Goal: Information Seeking & Learning: Find specific fact

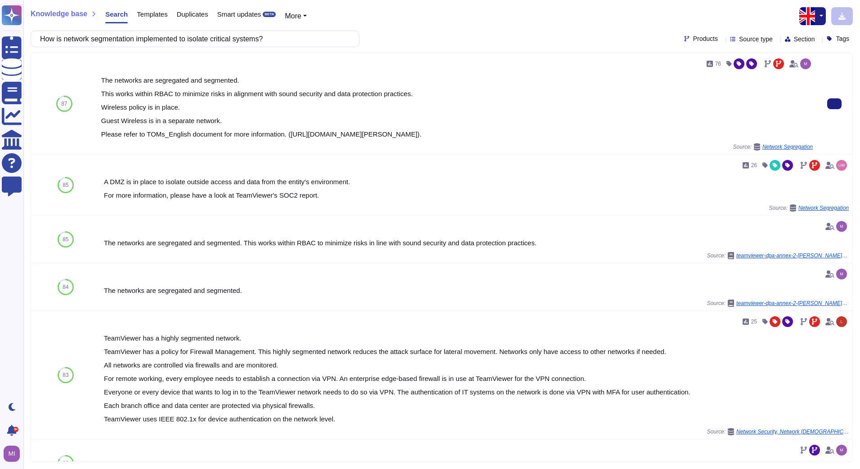
drag, startPoint x: 708, startPoint y: 133, endPoint x: 102, endPoint y: 80, distance: 607.9
click at [102, 80] on div "The networks are segregated and segmented. This works within RBAC to minimize r…" at bounding box center [456, 107] width 711 height 61
copy div "The networks are segregated and segmented. This works within RBAC to minimize r…"
drag, startPoint x: 275, startPoint y: 38, endPoint x: 45, endPoint y: 44, distance: 230.3
click at [45, 44] on input "How is network segmentation implemented to isolate critical systems?" at bounding box center [193, 39] width 314 height 16
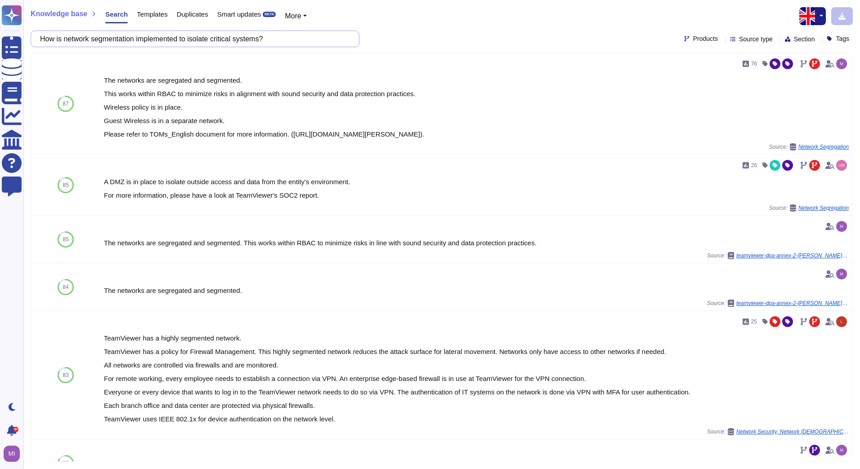
paste input "often are access rights reviewed and updated?"
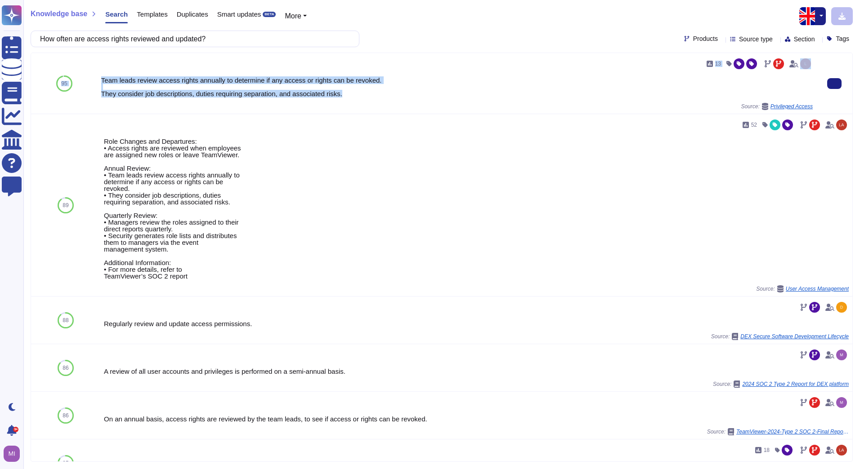
drag, startPoint x: 342, startPoint y: 96, endPoint x: 96, endPoint y: 79, distance: 246.1
click at [96, 79] on div "95 13 Team leads review access rights annually to determine if any access or ri…" at bounding box center [441, 83] width 821 height 61
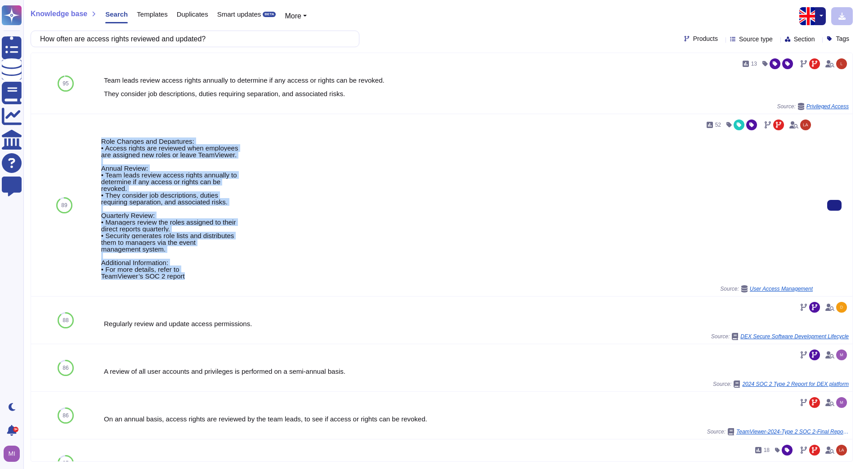
drag, startPoint x: 197, startPoint y: 277, endPoint x: 101, endPoint y: 140, distance: 166.9
click at [101, 140] on div "Role Changes and Departures: • Access rights are reviewed when employees are as…" at bounding box center [456, 209] width 711 height 142
drag, startPoint x: 216, startPoint y: 196, endPoint x: 289, endPoint y: 176, distance: 75.5
click at [289, 176] on div "Role Changes and Departures: • Access rights are reviewed when employees are as…" at bounding box center [456, 209] width 711 height 142
click at [227, 251] on div "Role Changes and Departures: • Access rights are reviewed when employees are as…" at bounding box center [456, 209] width 711 height 142
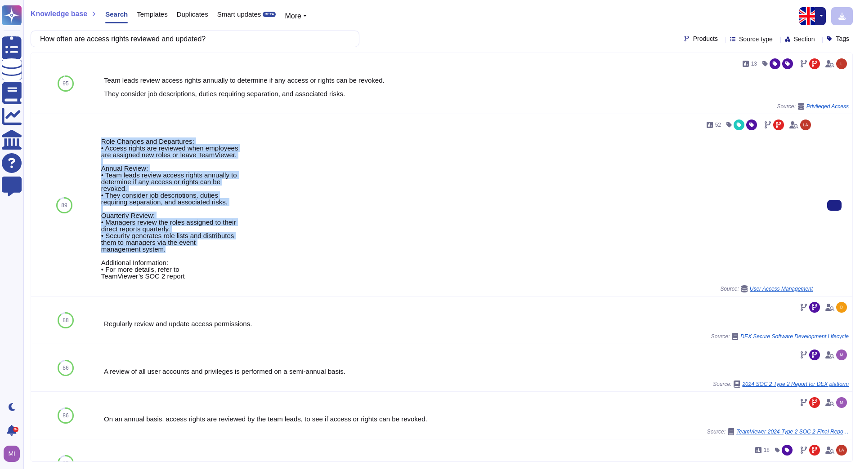
drag, startPoint x: 180, startPoint y: 247, endPoint x: 100, endPoint y: 143, distance: 131.2
click at [101, 143] on div "Role Changes and Departures: • Access rights are reviewed when employees are as…" at bounding box center [456, 209] width 711 height 142
copy div "Role Changes and Departures: • Access rights are reviewed when employees are as…"
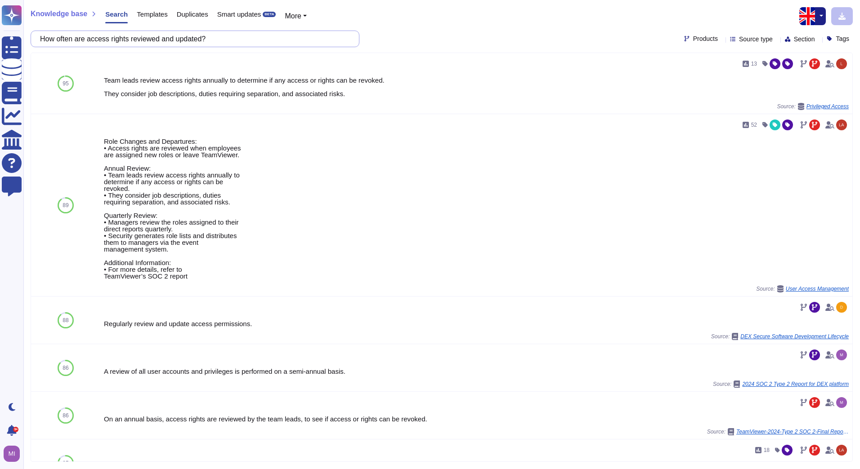
drag, startPoint x: 222, startPoint y: 42, endPoint x: 45, endPoint y: 39, distance: 176.3
click at [45, 39] on input "How often are access rights reviewed and updated?" at bounding box center [193, 39] width 314 height 16
paste input "do you assess and monitor the security posture of these third parties?"
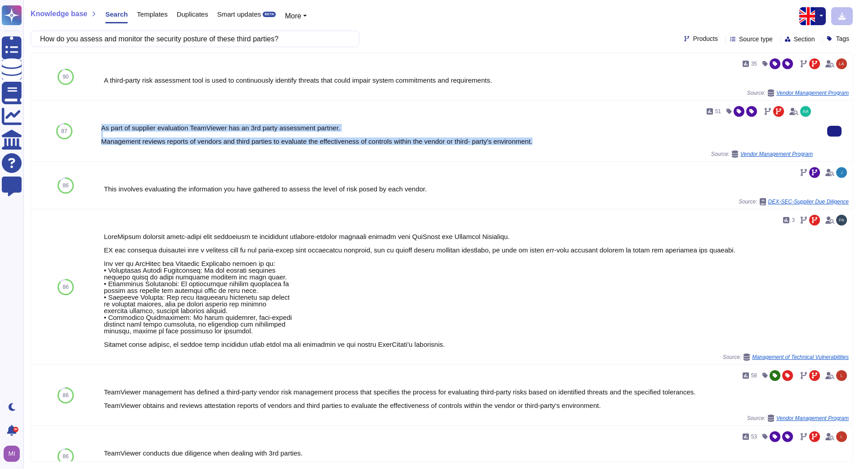
drag, startPoint x: 546, startPoint y: 141, endPoint x: 102, endPoint y: 124, distance: 444.1
click at [102, 125] on div "As part of supplier evaluation TeamViewer has an 3rd party assessment partner. …" at bounding box center [456, 135] width 711 height 20
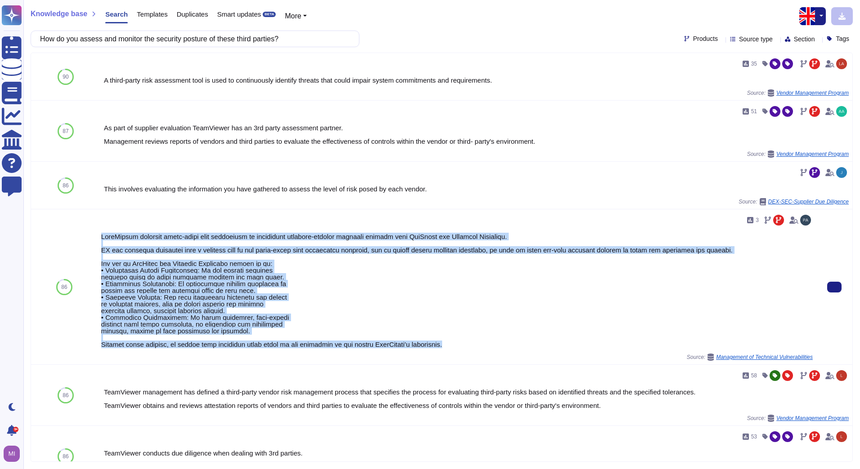
drag, startPoint x: 461, startPoint y: 347, endPoint x: 99, endPoint y: 239, distance: 378.2
click at [99, 239] on div "3 Source: Management of Technical Vulnerabilities" at bounding box center [457, 287] width 718 height 155
copy div "LoreMipsum dolorsit ametc-adipi elit seddoeiusm te incididunt utlabore-etdolor …"
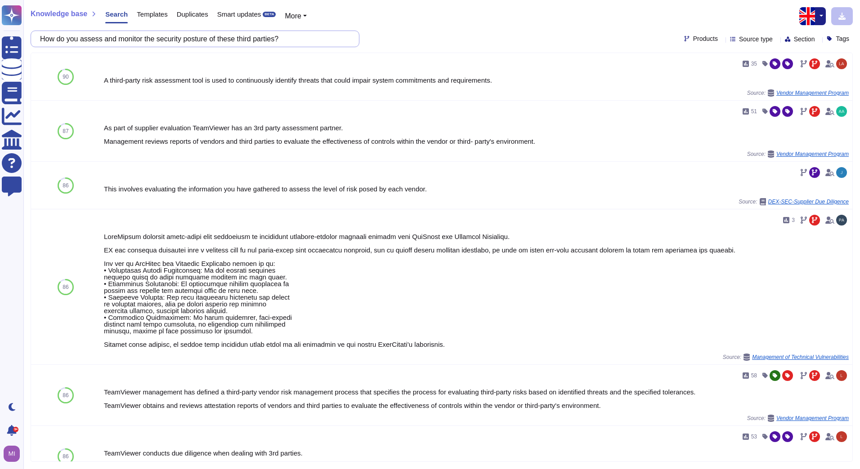
drag, startPoint x: 286, startPoint y: 42, endPoint x: 44, endPoint y: 43, distance: 242.3
click at [44, 43] on input "How do you assess and monitor the security posture of these third parties?" at bounding box center [193, 39] width 314 height 16
paste input "ensure ongoing compliance with evolving data protection regulation"
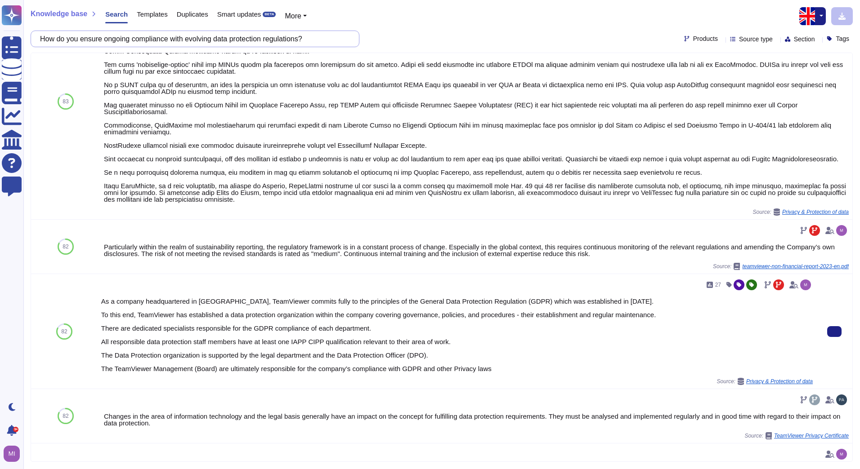
scroll to position [405, 0]
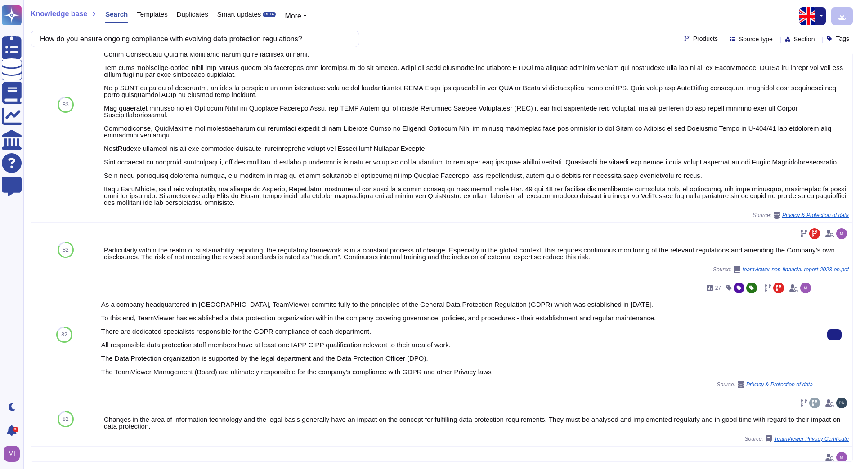
type input "How do you ensure ongoing compliance with evolving data protection regulations?"
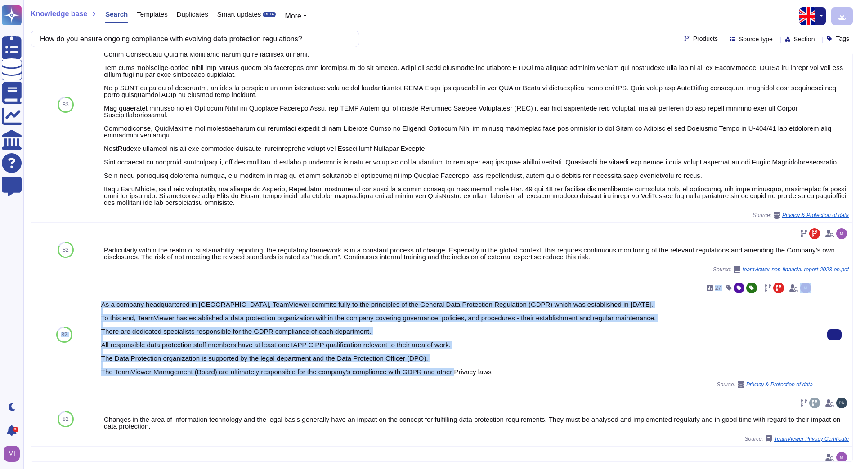
drag, startPoint x: 494, startPoint y: 374, endPoint x: 95, endPoint y: 305, distance: 404.8
click at [95, 305] on div "82 27 As a company headquartered in [GEOGRAPHIC_DATA], TeamViewer commits fully…" at bounding box center [441, 334] width 821 height 115
click at [478, 361] on div "As a company headquartered in [GEOGRAPHIC_DATA], TeamViewer commits fully to th…" at bounding box center [456, 338] width 711 height 74
drag, startPoint x: 476, startPoint y: 372, endPoint x: 101, endPoint y: 306, distance: 380.8
click at [101, 306] on div "As a company headquartered in [GEOGRAPHIC_DATA], TeamViewer commits fully to th…" at bounding box center [456, 338] width 711 height 74
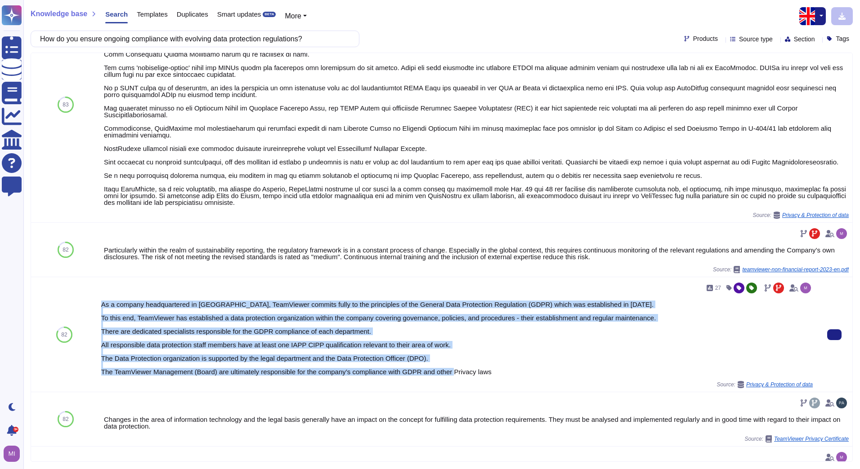
copy div "As a company headquartered in [GEOGRAPHIC_DATA], TeamViewer commits fully to th…"
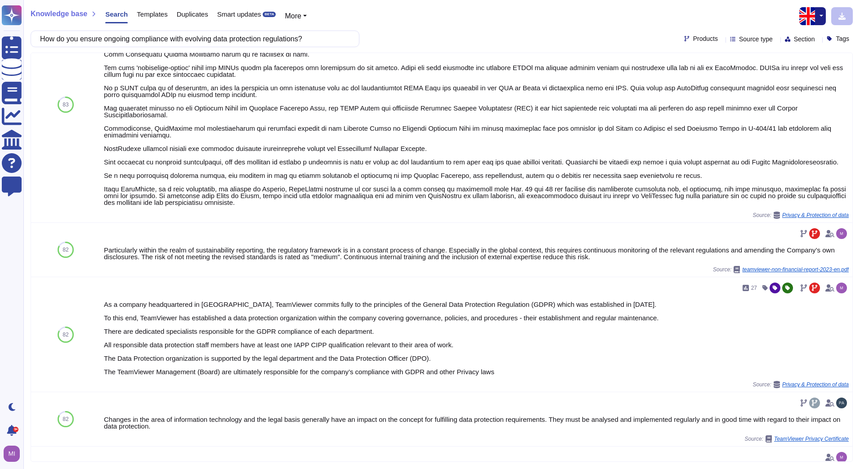
click at [617, 32] on div "How do you ensure ongoing compliance with evolving data protection regulations?…" at bounding box center [442, 39] width 822 height 17
